Goal: Information Seeking & Learning: Find specific fact

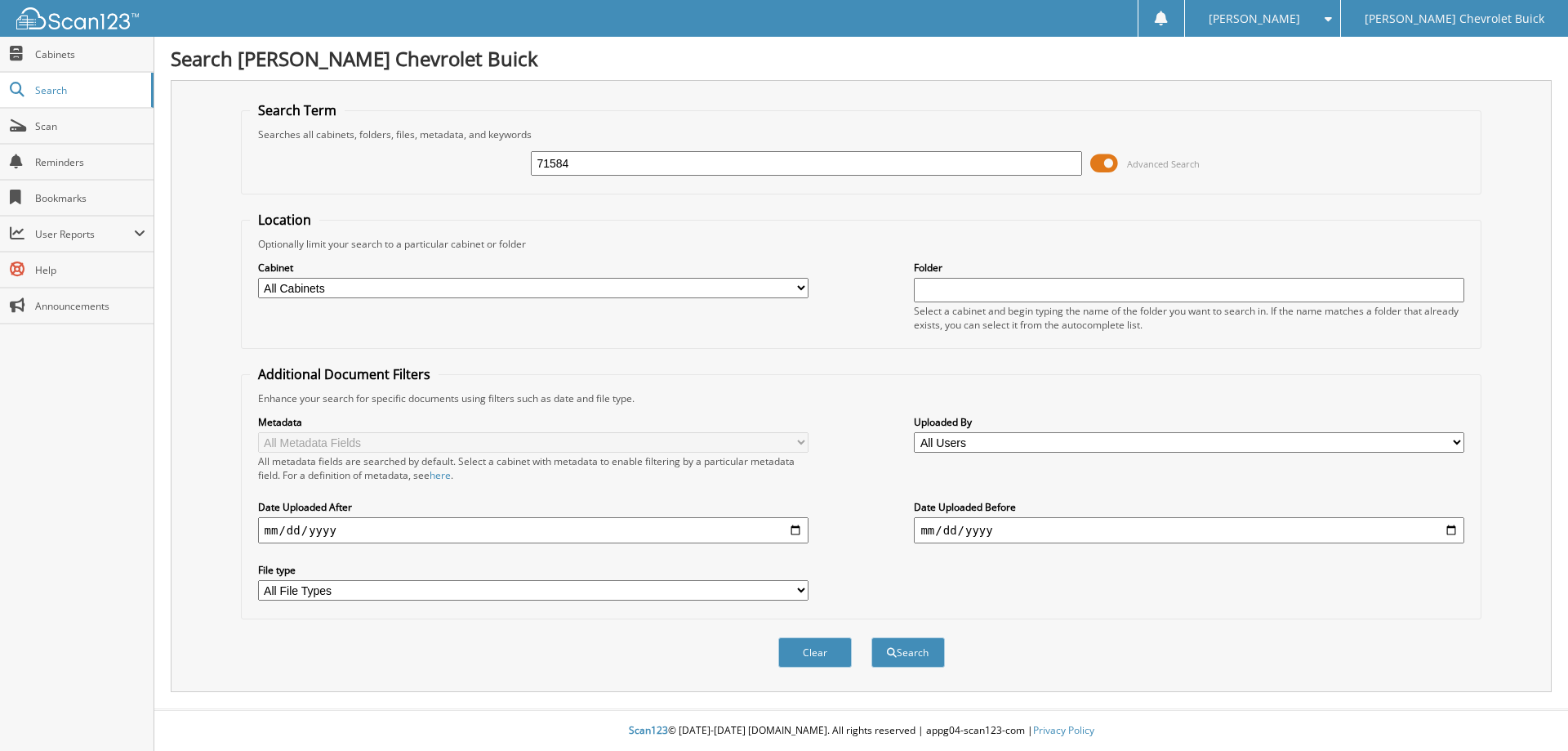
type input "71584"
click at [872, 637] on button "Search" at bounding box center [908, 652] width 73 height 30
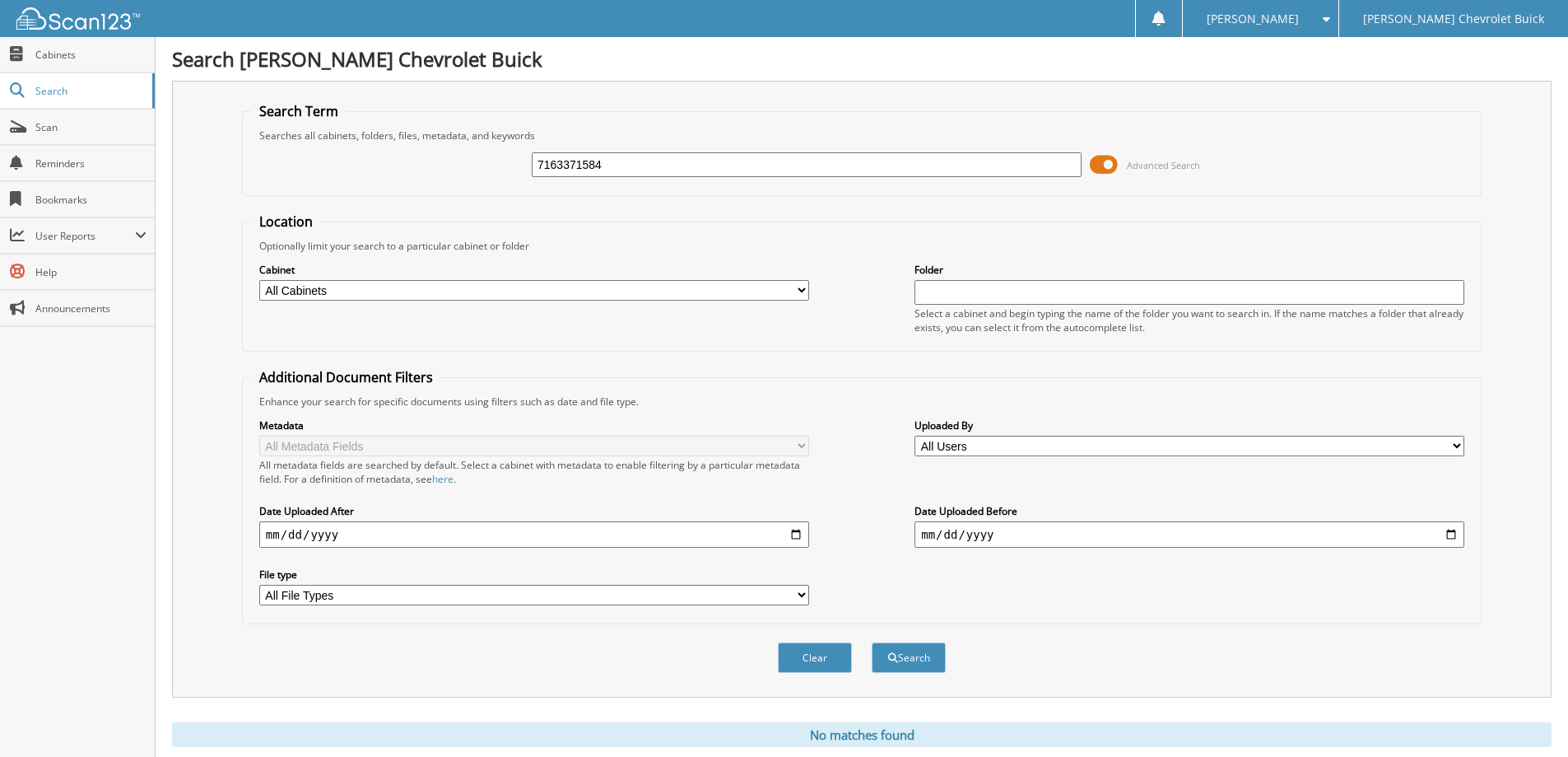
type input "7163371584"
click at [872, 643] on button "Search" at bounding box center [908, 658] width 74 height 31
drag, startPoint x: 627, startPoint y: 167, endPoint x: 343, endPoint y: 174, distance: 284.1
click at [349, 173] on div "7163371584 Advanced Search" at bounding box center [862, 165] width 1222 height 45
type input "71633"
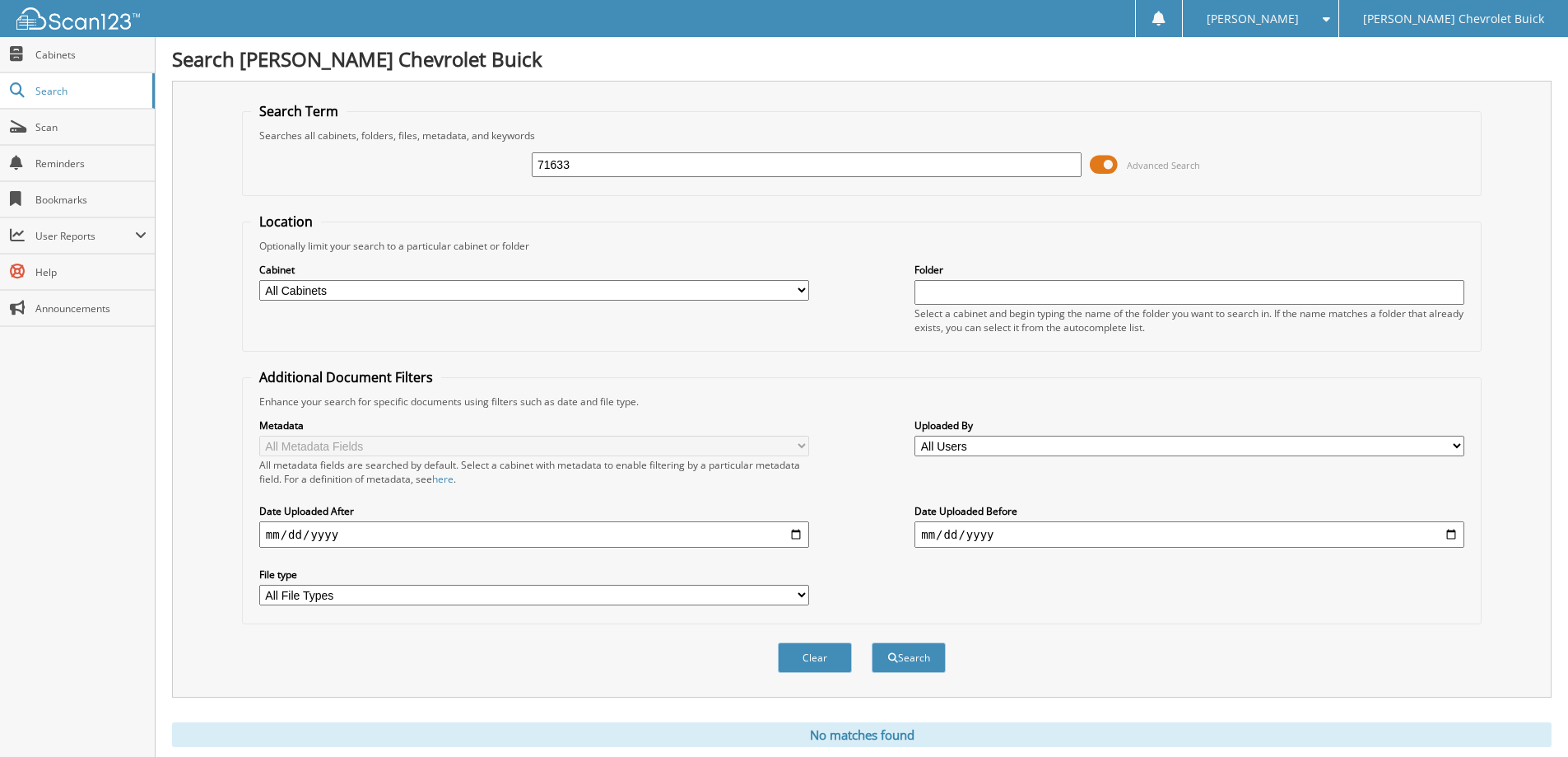
click at [872, 643] on button "Search" at bounding box center [908, 658] width 74 height 31
drag, startPoint x: 590, startPoint y: 165, endPoint x: 433, endPoint y: 166, distance: 157.0
click at [433, 166] on div "71633 Advanced Search" at bounding box center [862, 165] width 1222 height 45
type input "72465"
click at [872, 643] on button "Search" at bounding box center [908, 658] width 74 height 31
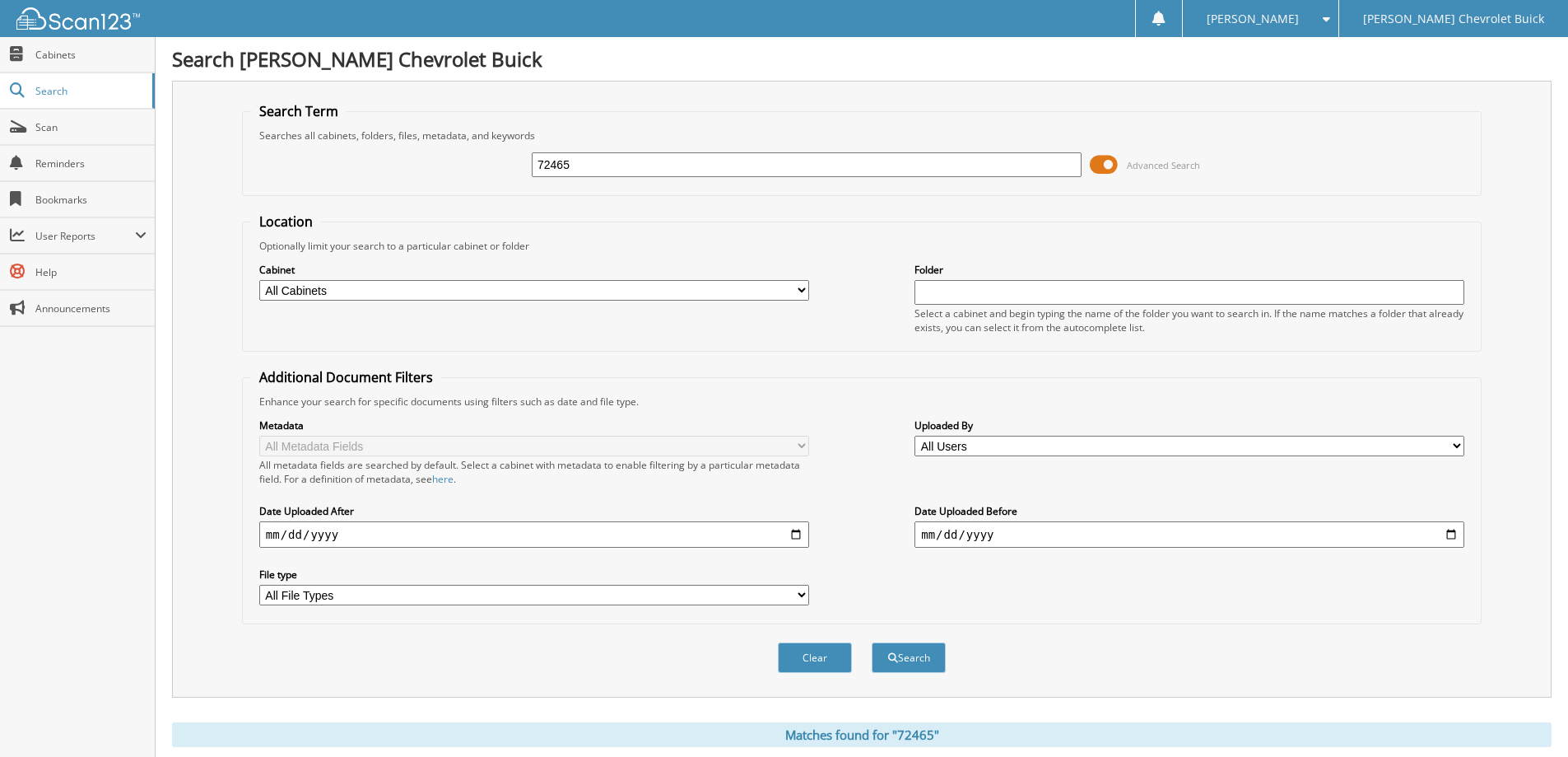
drag, startPoint x: 584, startPoint y: 166, endPoint x: 427, endPoint y: 166, distance: 157.0
click at [427, 166] on div "72465 Advanced Search" at bounding box center [862, 165] width 1222 height 45
type input "72460"
click at [872, 643] on button "Search" at bounding box center [908, 658] width 74 height 31
drag, startPoint x: 588, startPoint y: 164, endPoint x: 436, endPoint y: 166, distance: 152.0
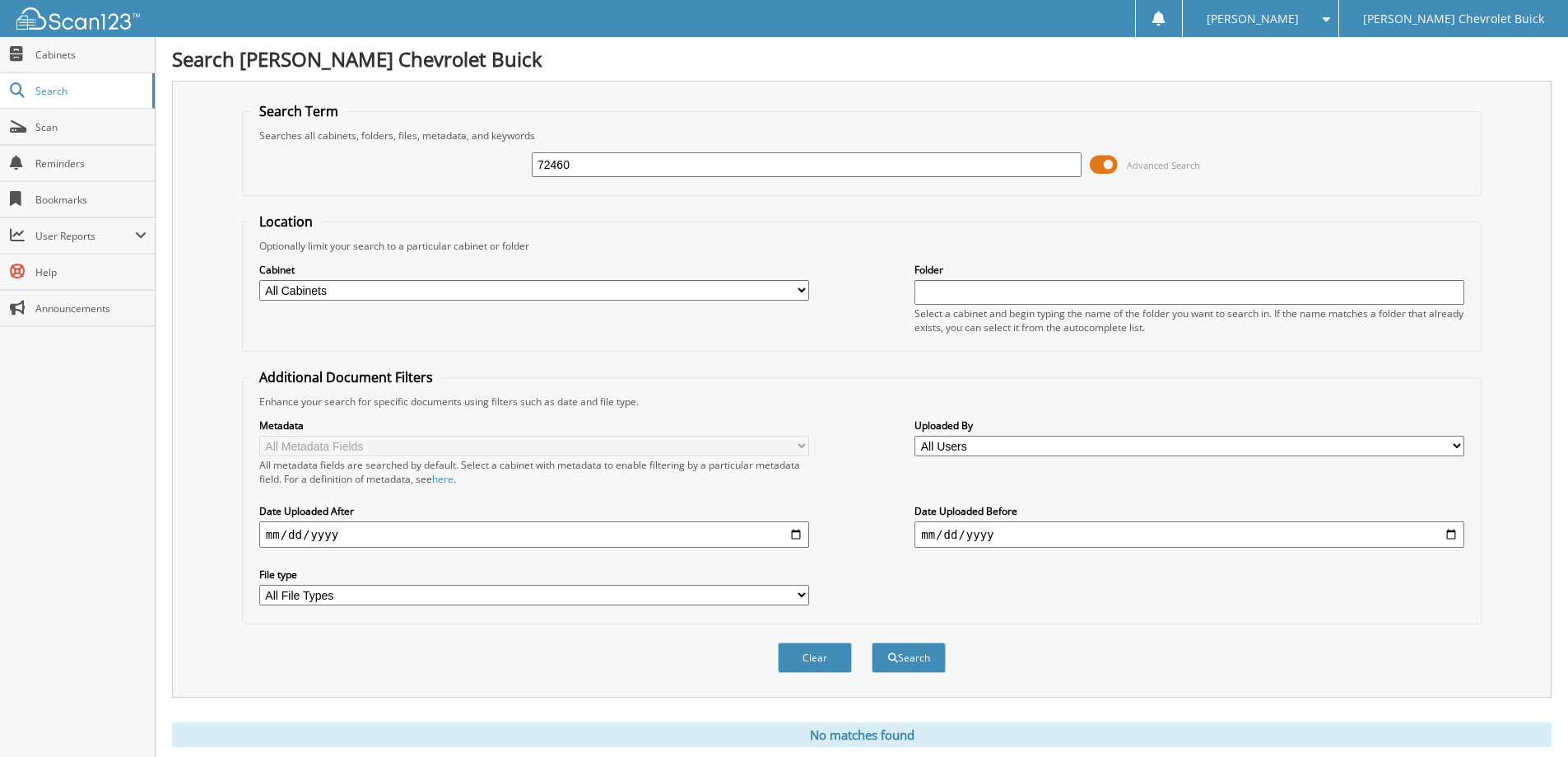
click at [438, 166] on div "72460 Advanced Search" at bounding box center [862, 165] width 1222 height 45
type input "72465"
click at [872, 643] on button "Search" at bounding box center [908, 658] width 74 height 31
drag, startPoint x: 593, startPoint y: 160, endPoint x: 451, endPoint y: 163, distance: 142.0
click at [455, 162] on div "72465 Advanced Search" at bounding box center [862, 165] width 1222 height 45
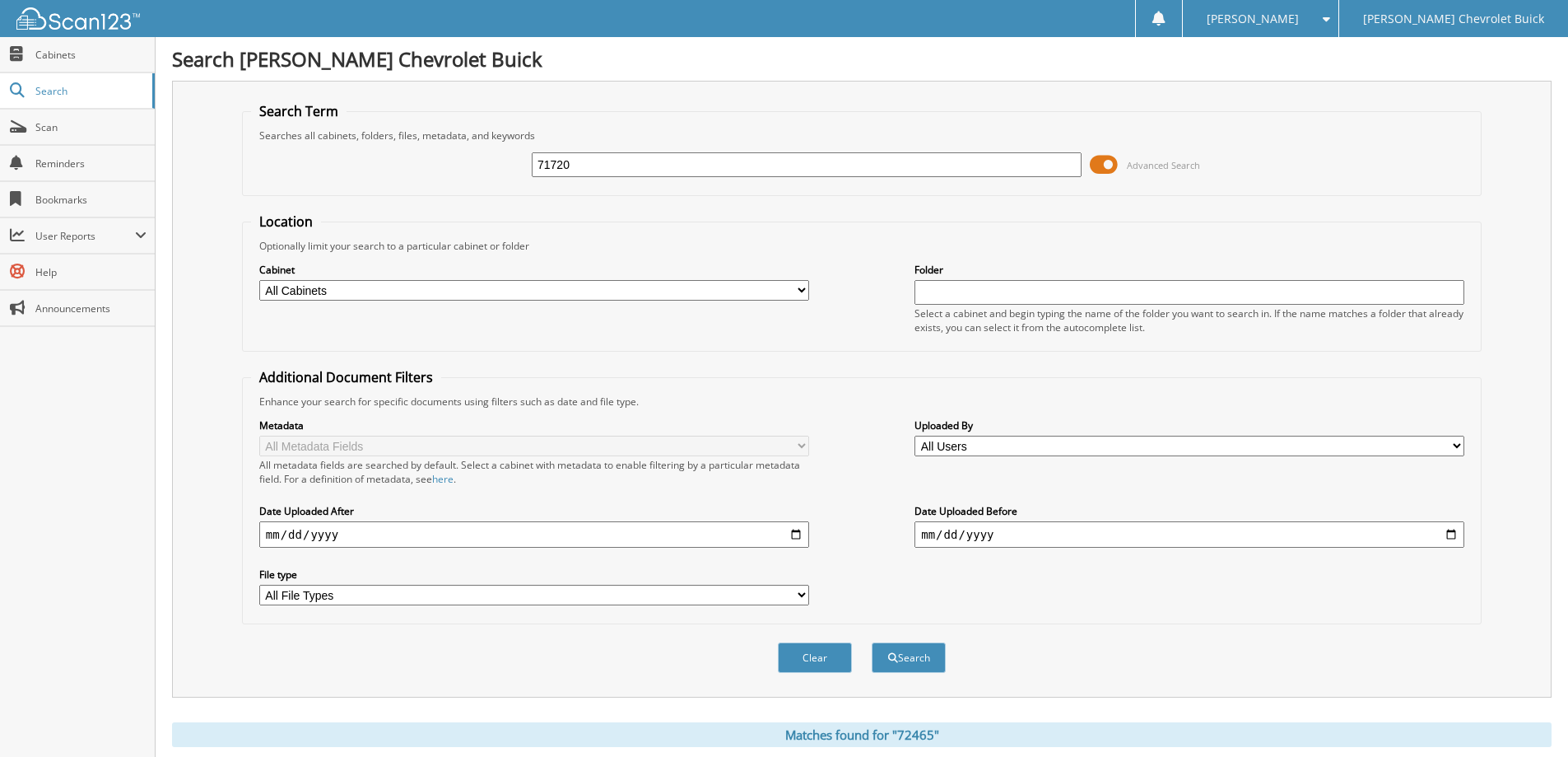
type input "71720"
click at [872, 643] on button "Search" at bounding box center [908, 658] width 74 height 31
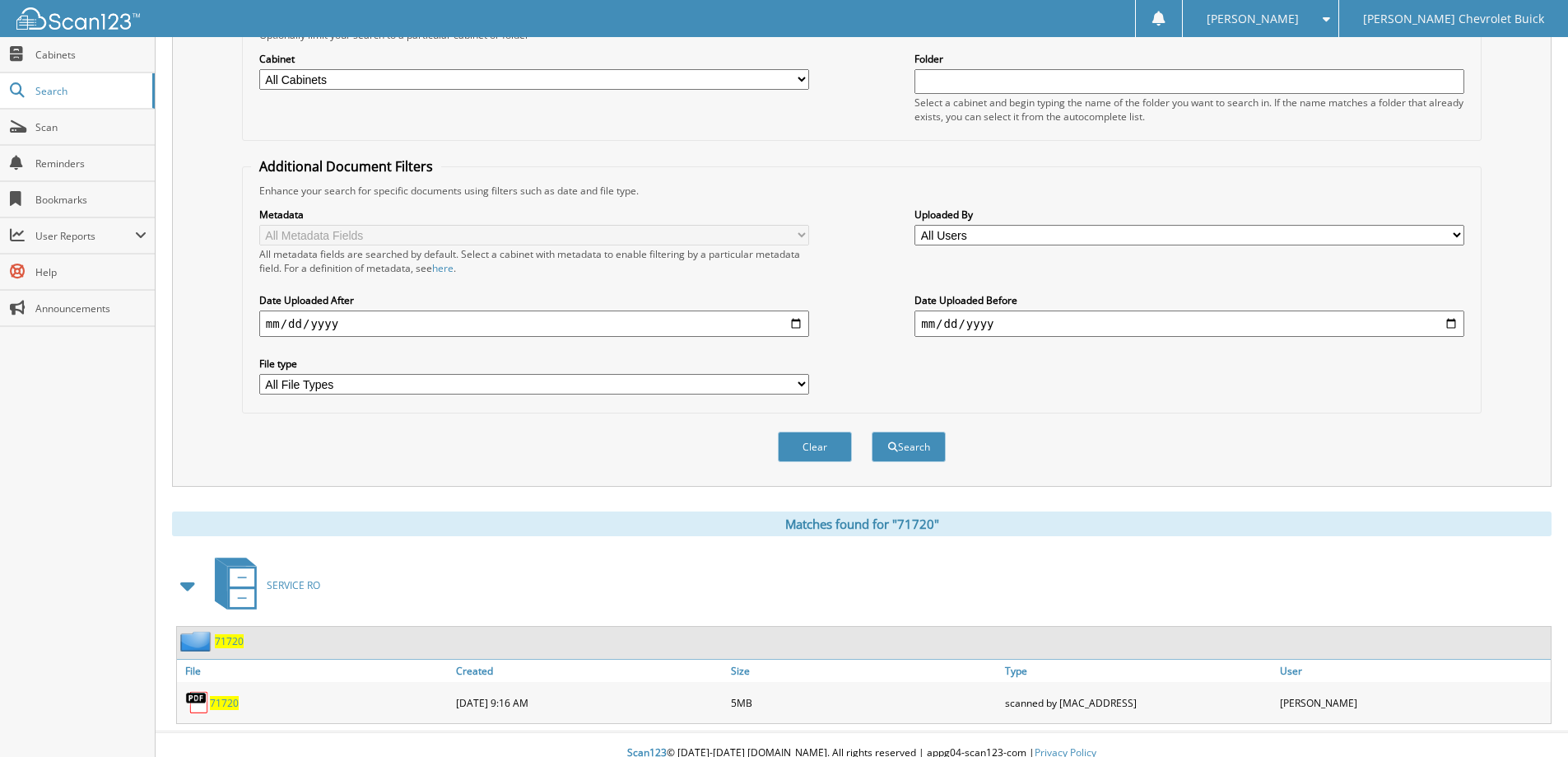
scroll to position [228, 0]
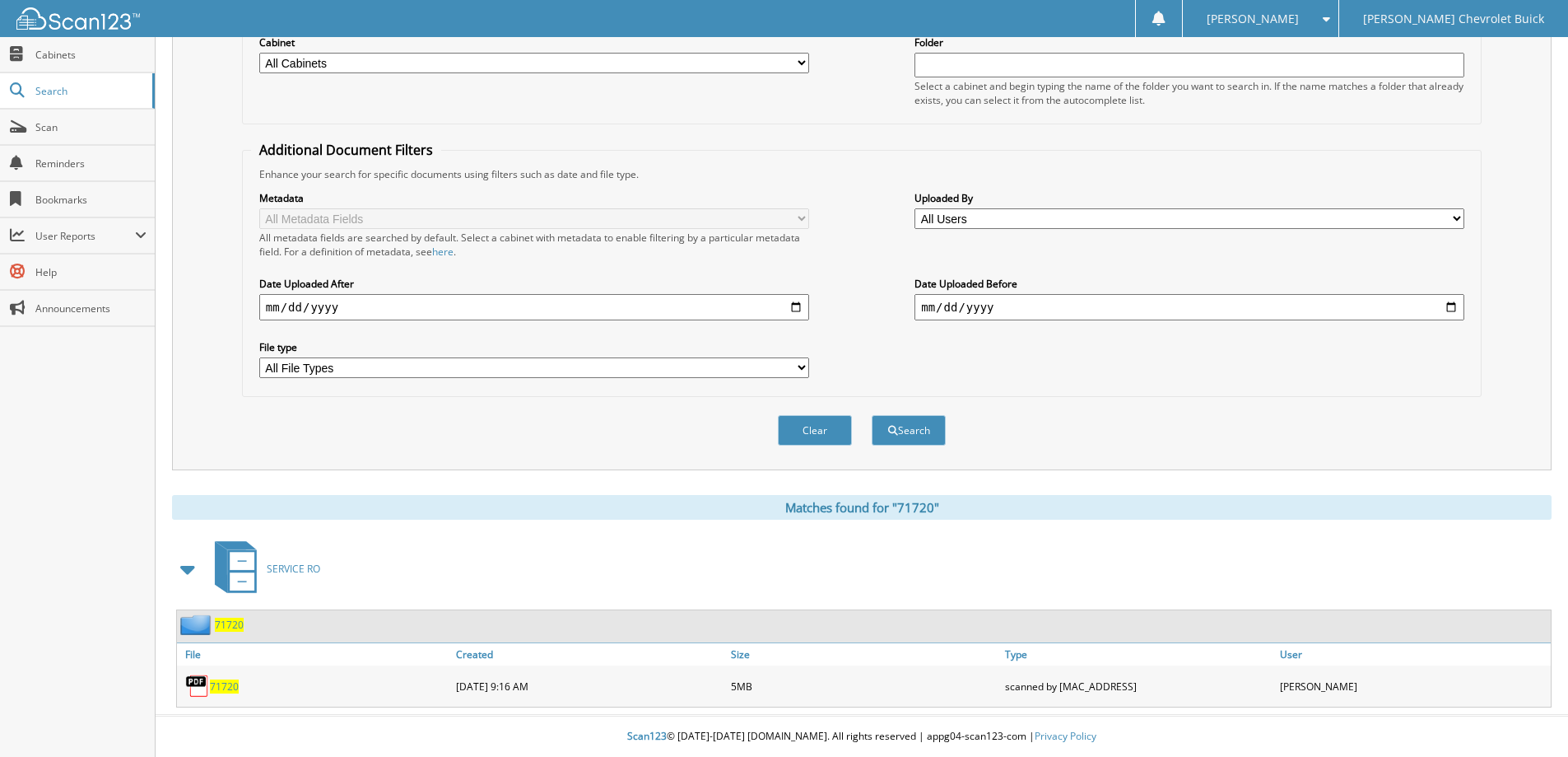
click at [232, 624] on span "71720" at bounding box center [229, 624] width 29 height 14
